Goal: Information Seeking & Learning: Learn about a topic

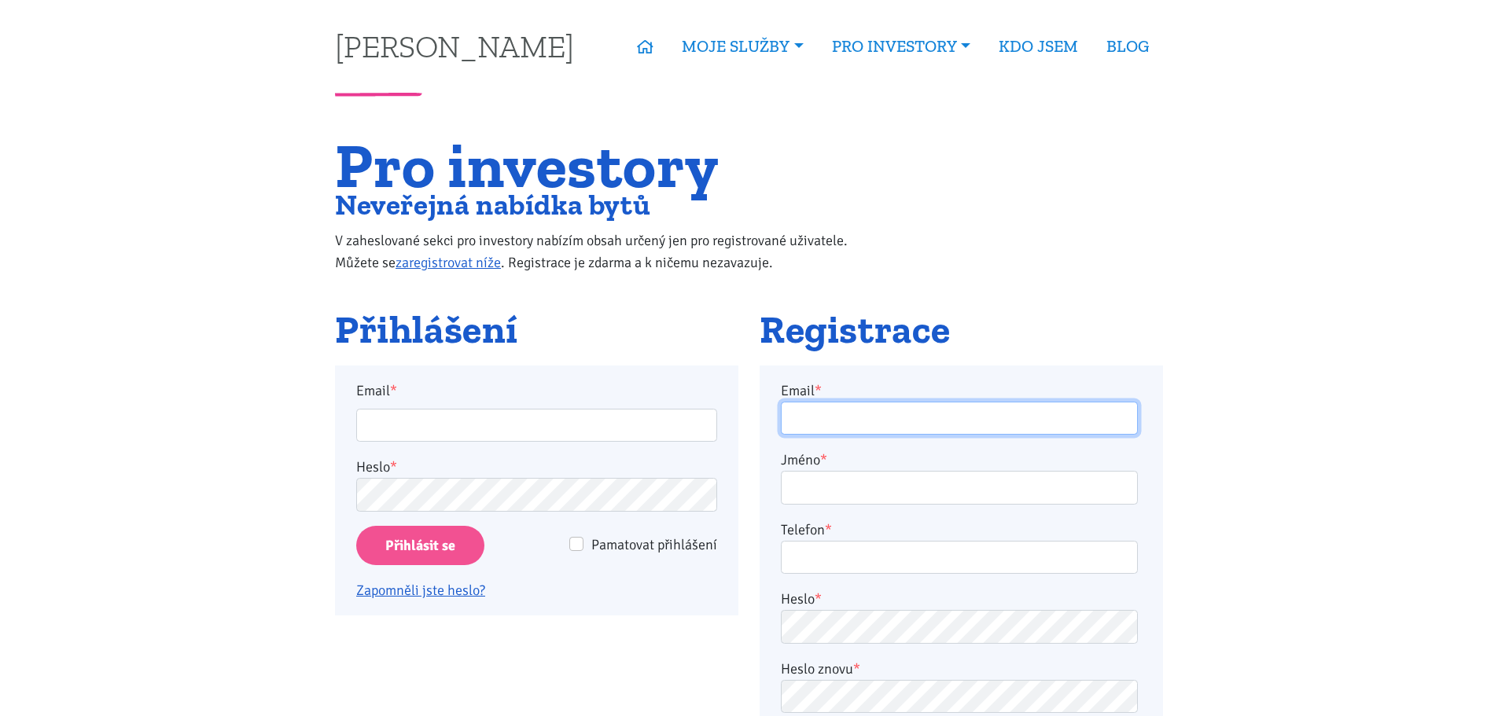
type input "[PERSON_NAME][EMAIL_ADDRESS][DOMAIN_NAME]"
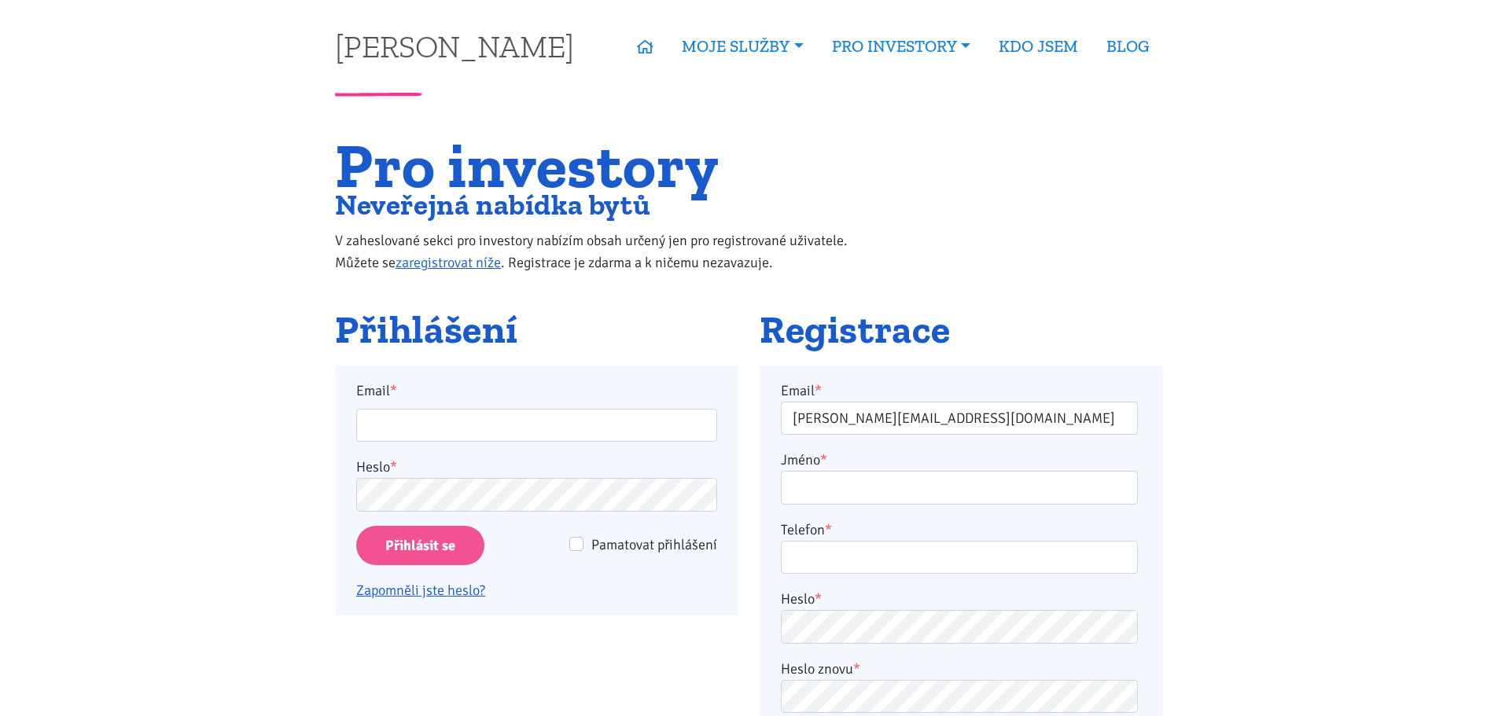
type input "peter.backo1@gmail.com"
click at [431, 549] on input "Přihlásit se" at bounding box center [420, 546] width 128 height 40
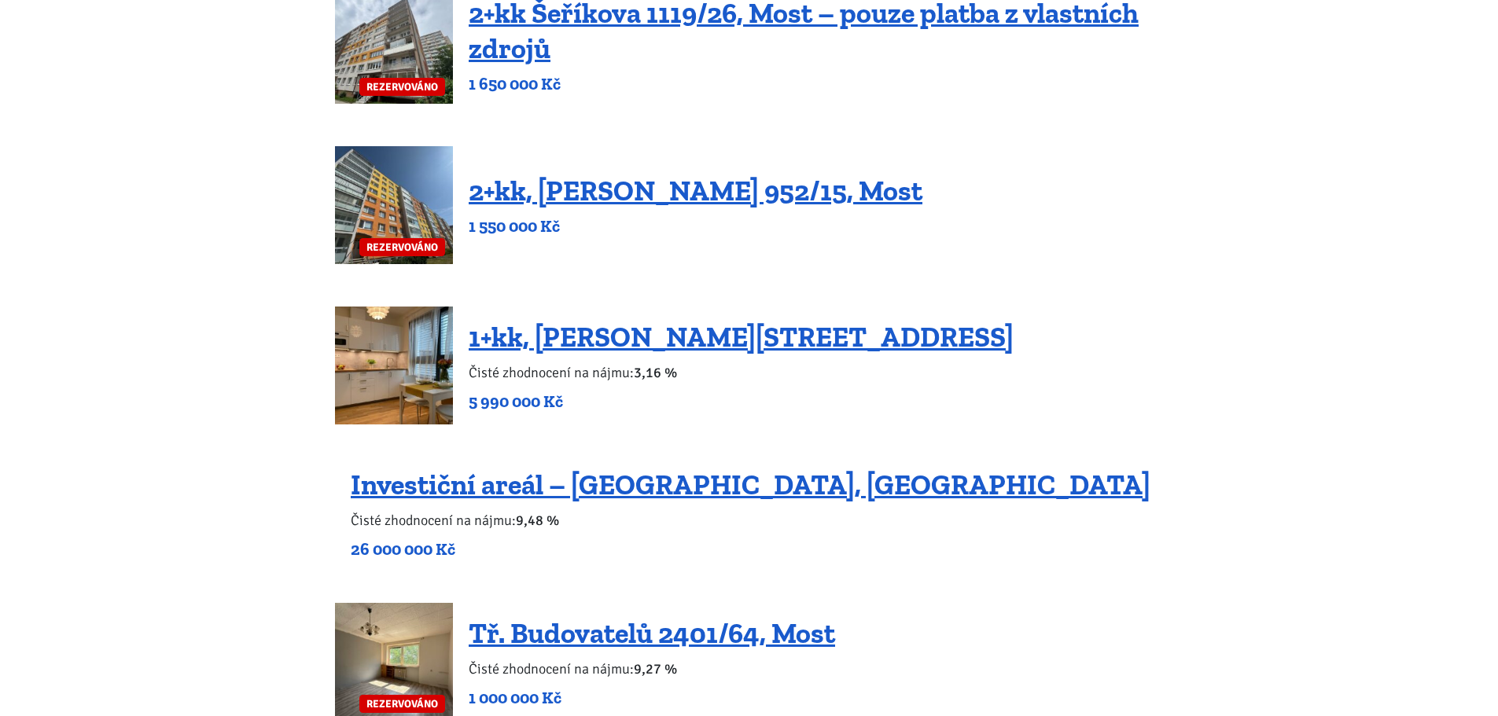
scroll to position [944, 0]
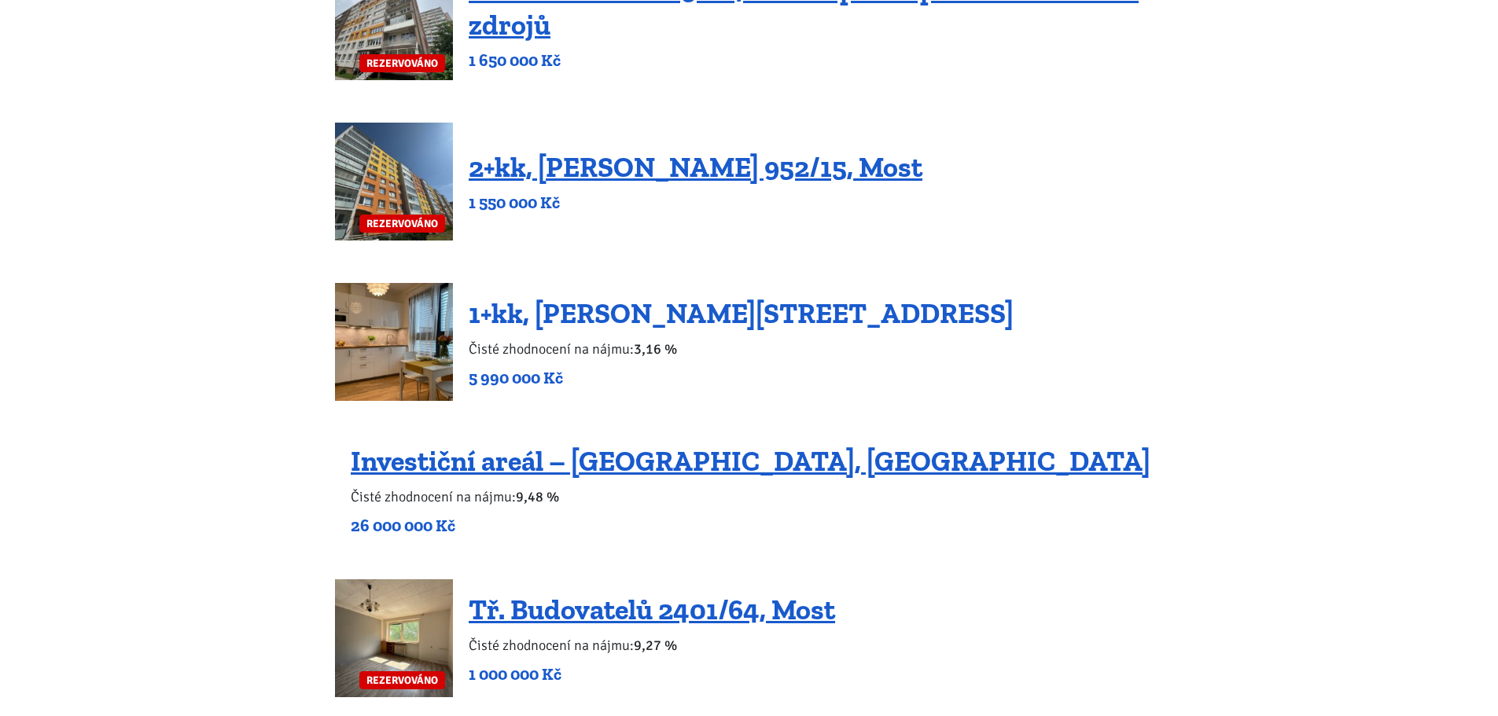
click at [626, 318] on link "1+kk, [PERSON_NAME][STREET_ADDRESS]" at bounding box center [741, 314] width 545 height 34
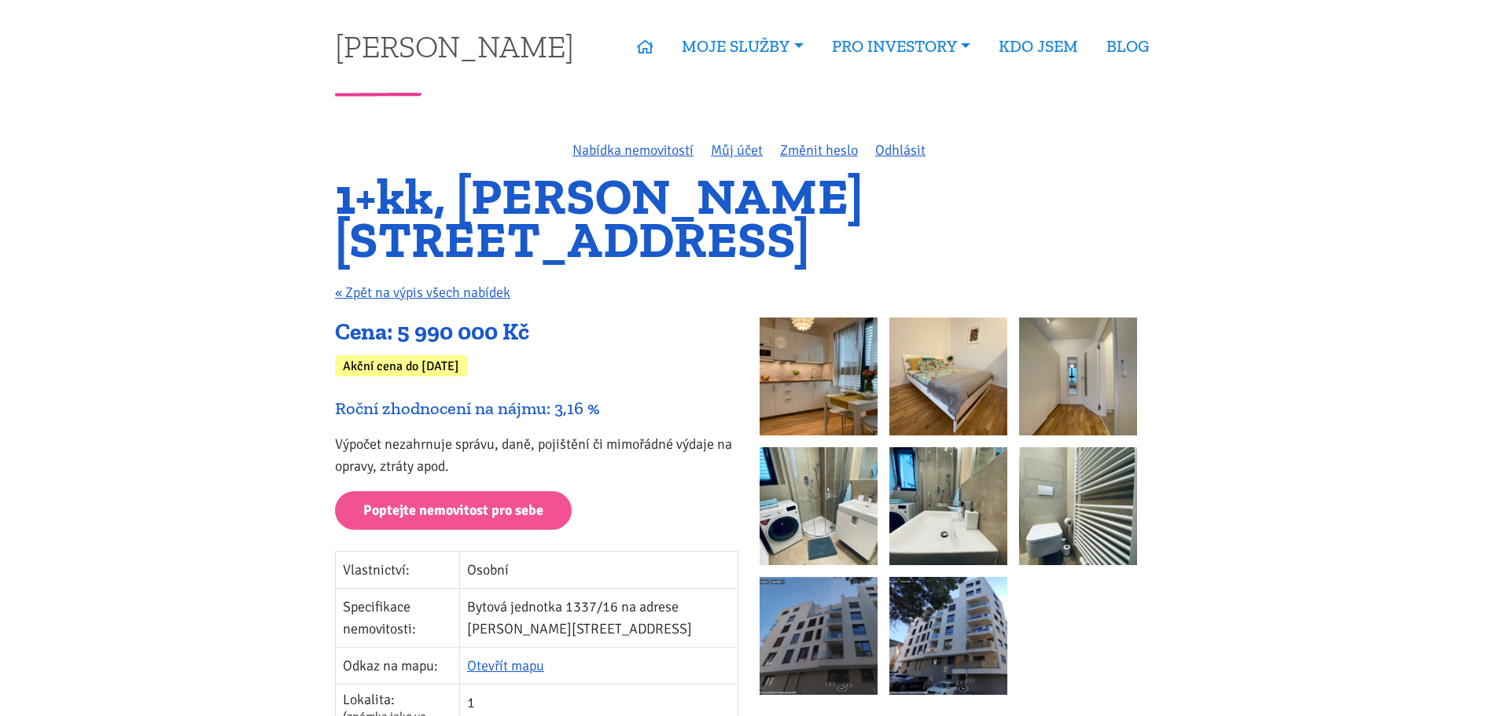
click at [859, 641] on img at bounding box center [819, 636] width 118 height 118
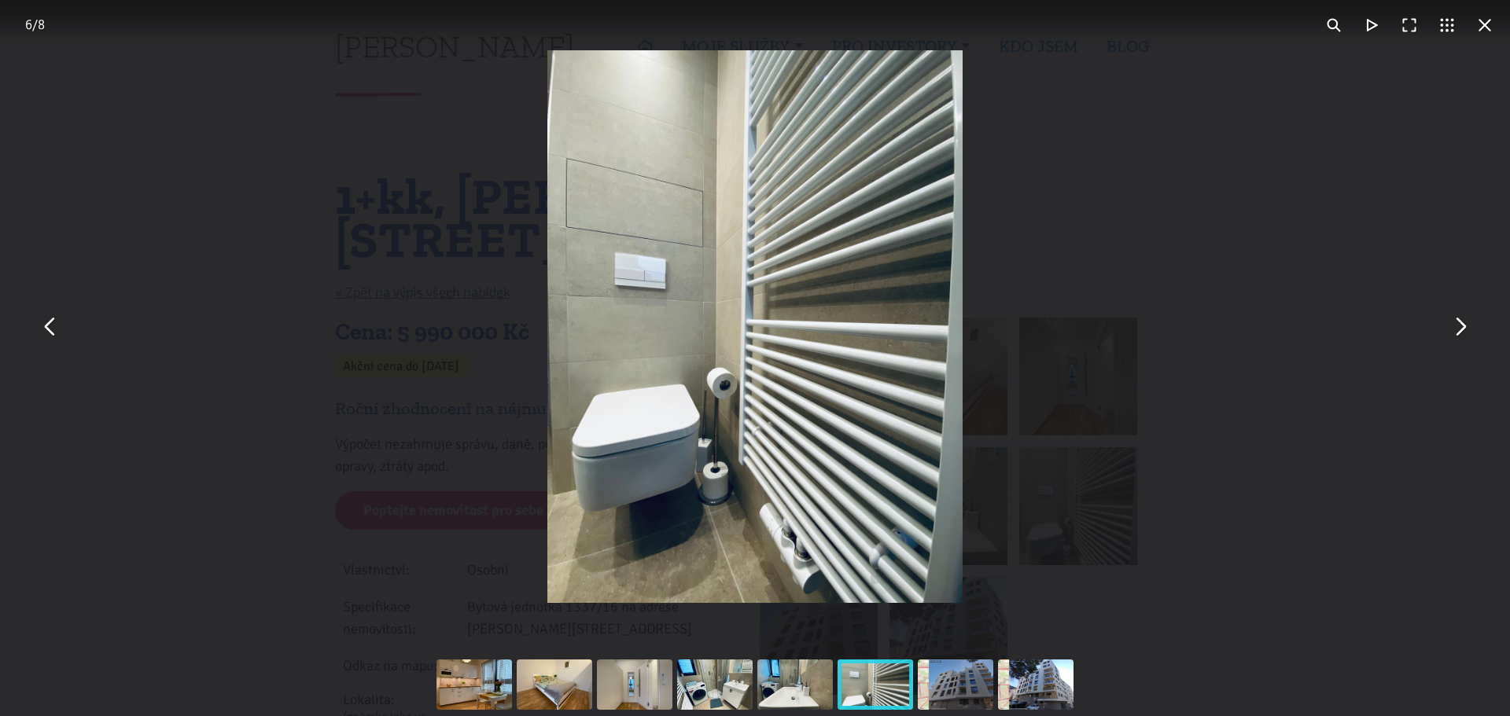
click at [1489, 21] on button "You can close this modal content with the ESC key" at bounding box center [1485, 25] width 38 height 38
